Goal: Obtain resource: Obtain resource

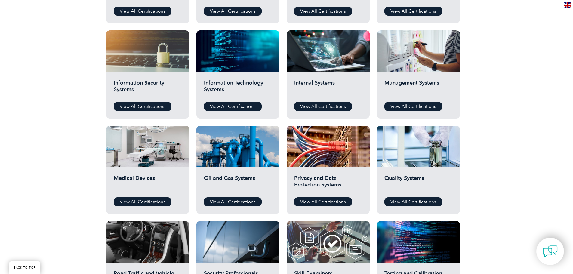
scroll to position [301, 0]
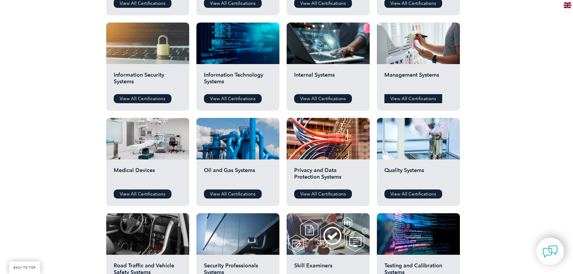
click at [428, 99] on link "View All Certifications" at bounding box center [413, 98] width 58 height 9
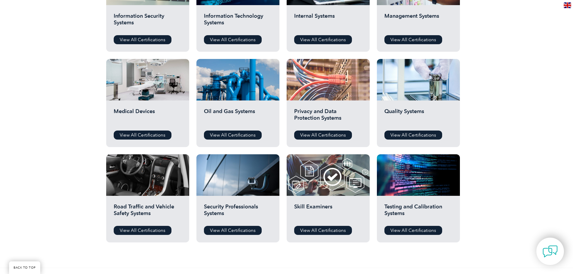
scroll to position [361, 0]
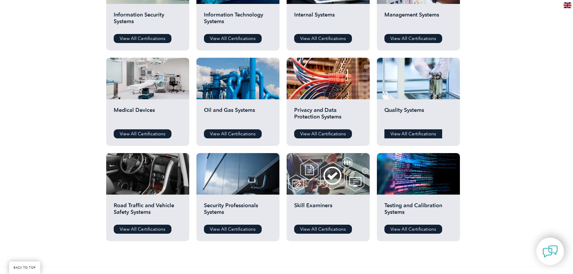
click at [418, 135] on link "View All Certifications" at bounding box center [413, 133] width 58 height 9
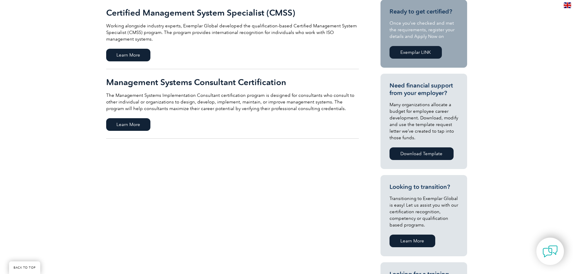
scroll to position [60, 0]
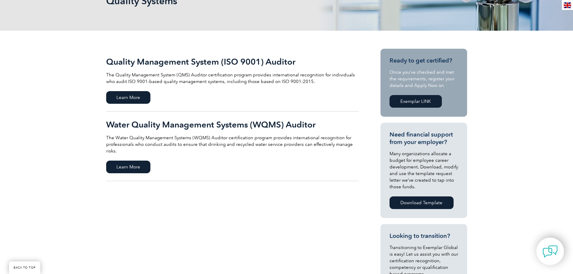
scroll to position [120, 0]
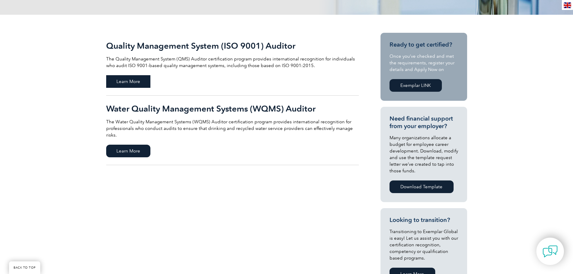
click at [134, 80] on span "Learn More" at bounding box center [128, 81] width 44 height 13
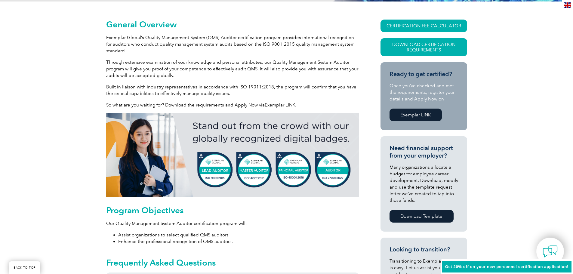
scroll to position [144, 0]
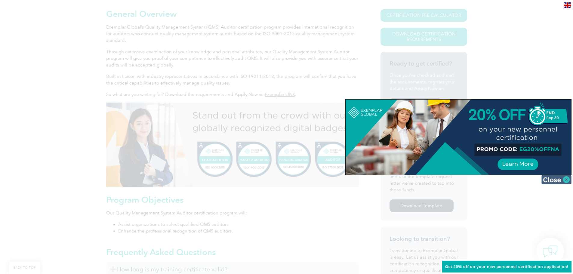
click at [559, 180] on img at bounding box center [556, 179] width 30 height 9
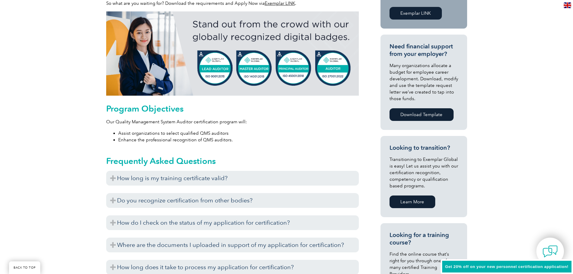
scroll to position [264, 0]
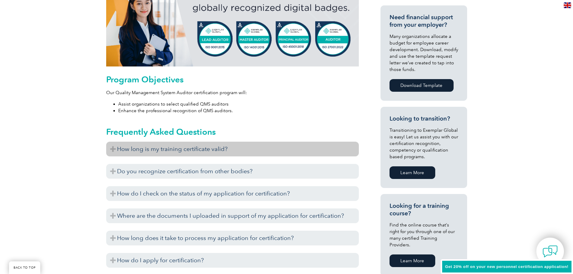
click at [218, 150] on h3 "How long is my training certificate valid?" at bounding box center [232, 149] width 252 height 15
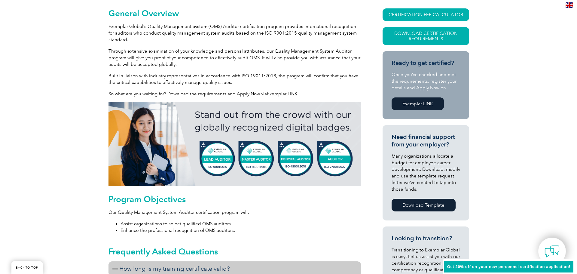
scroll to position [144, 0]
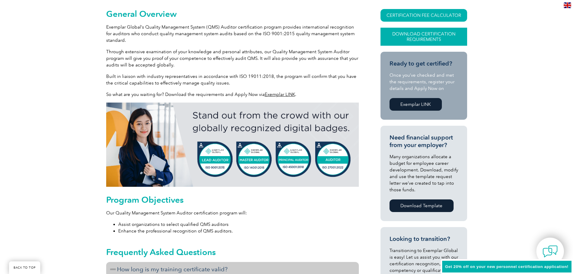
click at [407, 34] on link "Download Certification Requirements" at bounding box center [423, 37] width 87 height 18
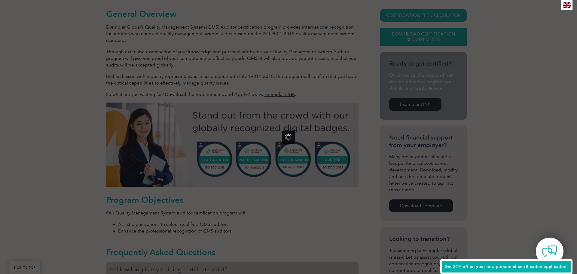
scroll to position [0, 0]
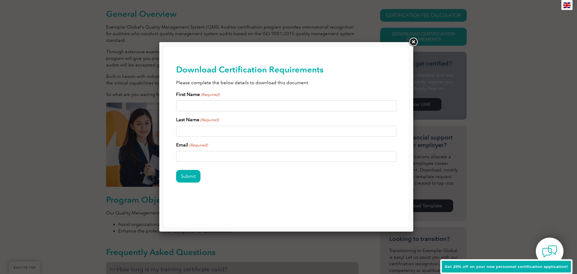
click at [324, 102] on input "First Name (Required)" at bounding box center [286, 105] width 221 height 11
type input "SHEILA"
type input "HARMON"
type input "Sheila.vaughns@sbcglobal.net"
click at [190, 179] on input "Submit" at bounding box center [188, 176] width 24 height 13
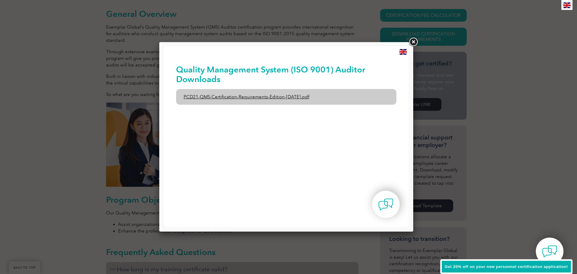
click at [263, 99] on link "PCD21-QMS-Certification-Requirements-Edition-2-April-2022.pdf" at bounding box center [286, 97] width 221 height 16
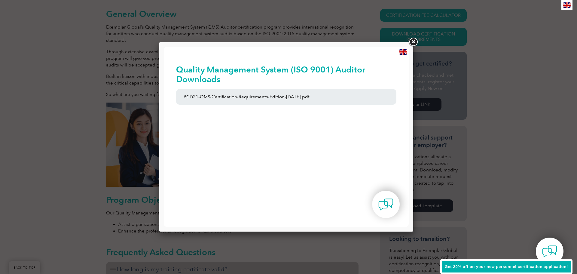
click at [409, 43] on link at bounding box center [413, 42] width 11 height 11
